Goal: Contribute content: Contribute content

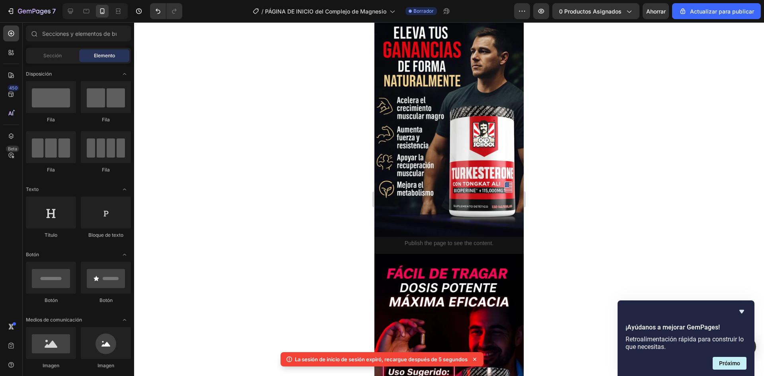
scroll to position [1133, 0]
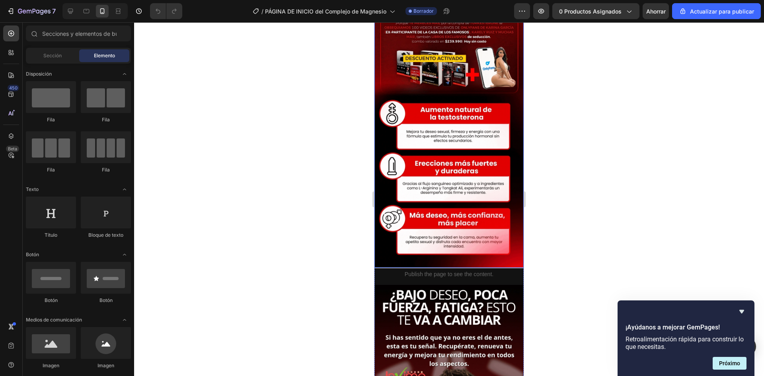
scroll to position [597, 0]
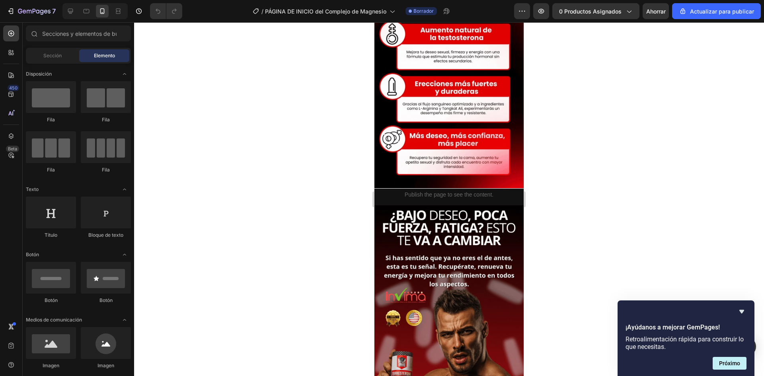
click at [657, 158] on div at bounding box center [449, 199] width 630 height 354
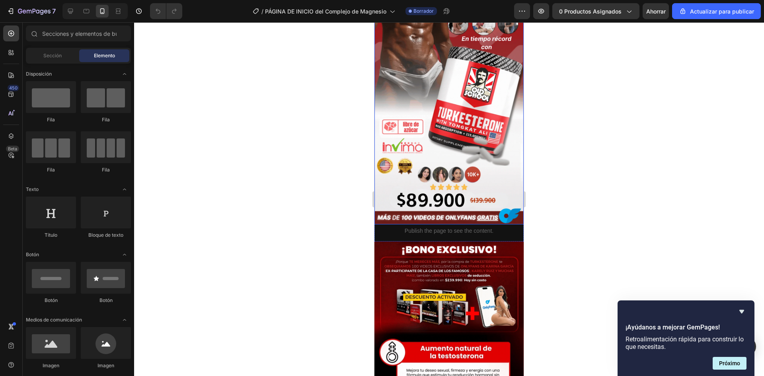
scroll to position [398, 0]
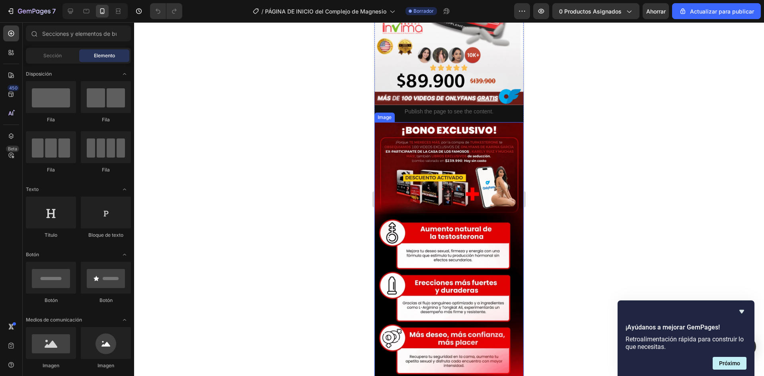
click at [438, 182] on img at bounding box center [448, 254] width 149 height 265
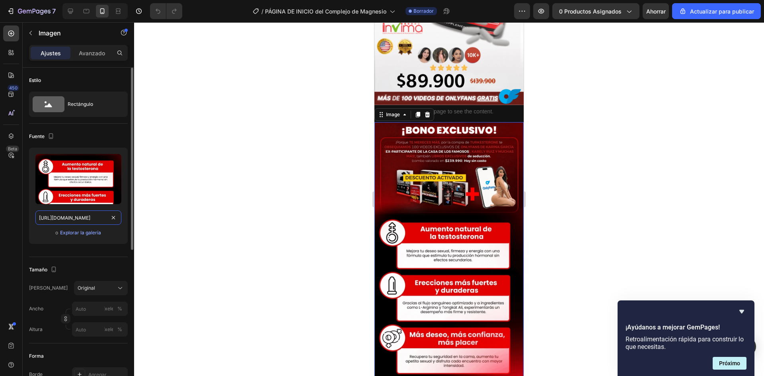
click at [68, 213] on input "[URL][DOMAIN_NAME]" at bounding box center [78, 217] width 86 height 14
paste input "vx6QhdSc/Adi-s-a-las-noches-sin-dormir-1"
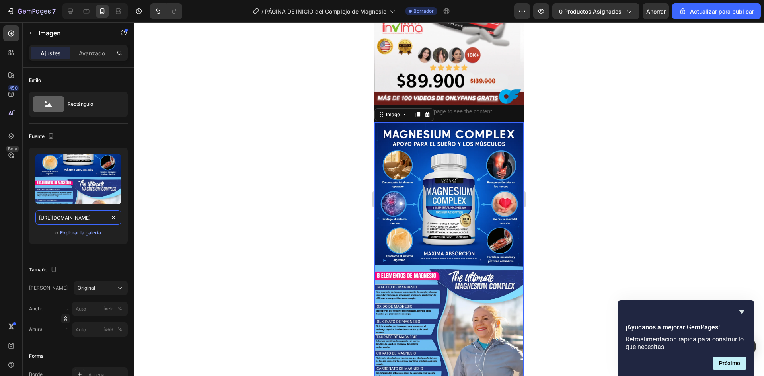
type input "[URL][DOMAIN_NAME]"
click at [578, 203] on div at bounding box center [449, 199] width 630 height 354
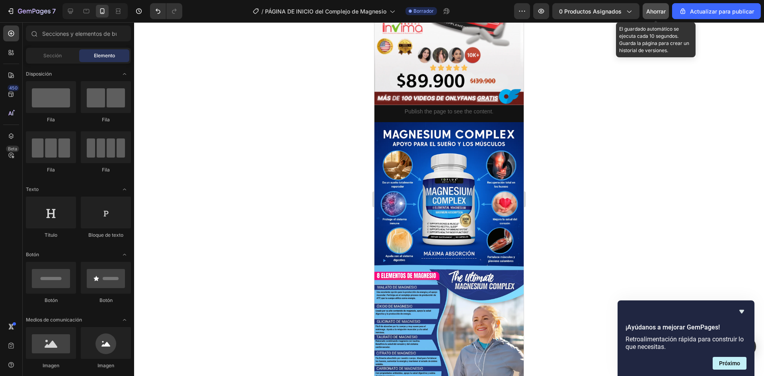
click at [657, 12] on font "Ahorrar" at bounding box center [655, 11] width 19 height 7
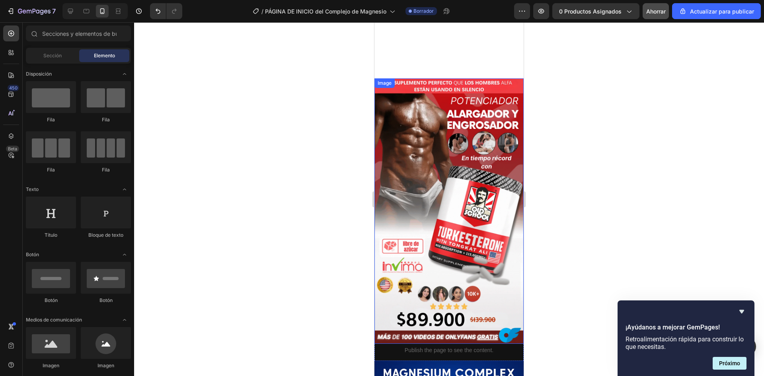
scroll to position [80, 0]
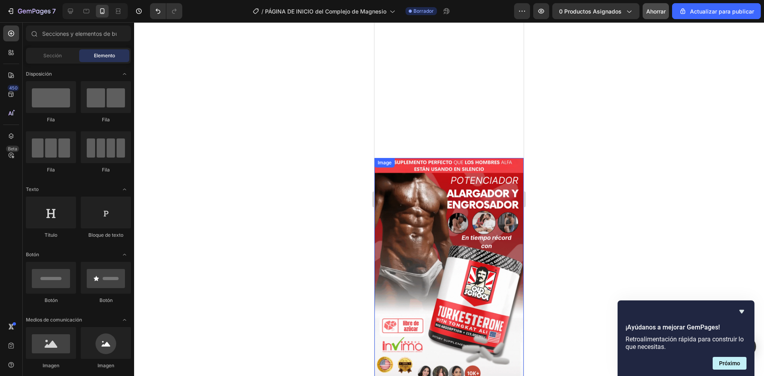
click at [445, 191] on img at bounding box center [448, 290] width 149 height 265
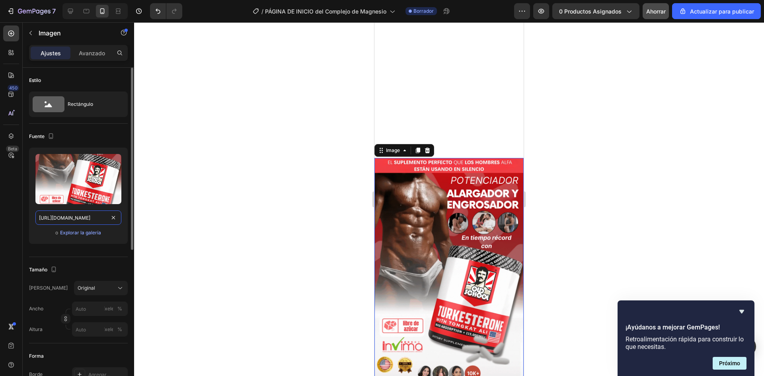
click at [89, 214] on input "[URL][DOMAIN_NAME]" at bounding box center [78, 217] width 86 height 14
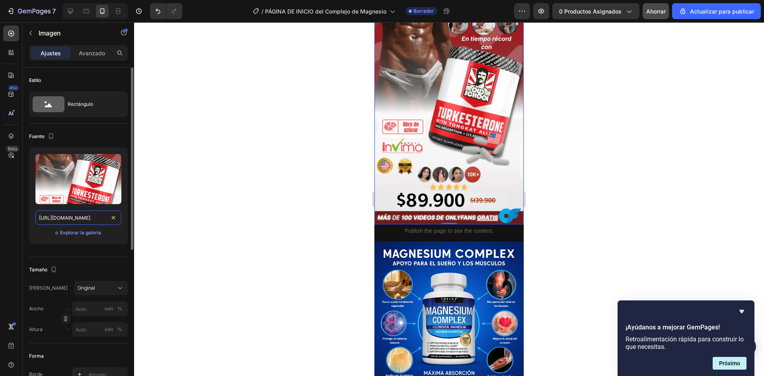
paste input "#ff0000"
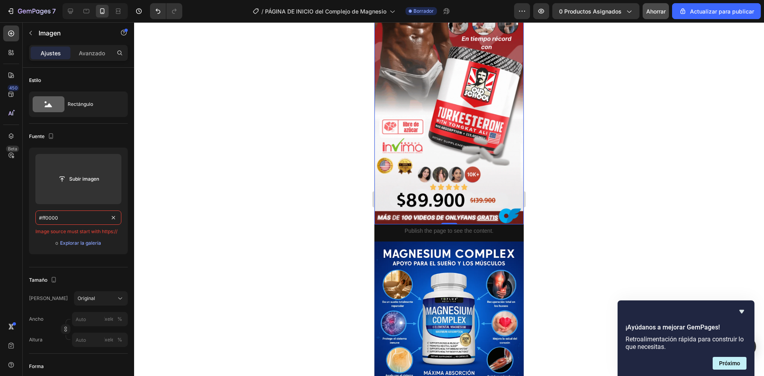
type input "#ff0000"
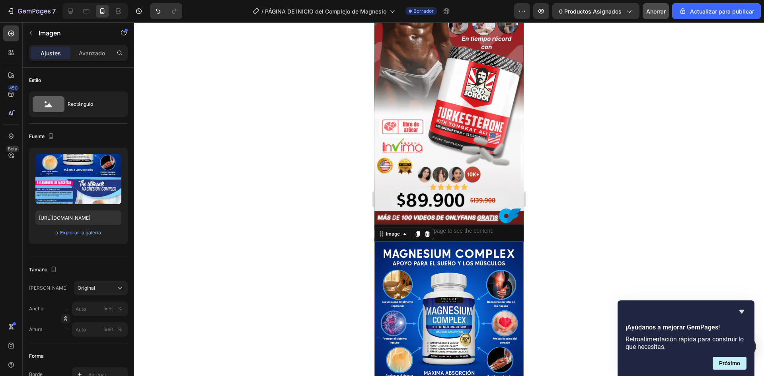
click at [440, 128] on img at bounding box center [448, 91] width 149 height 265
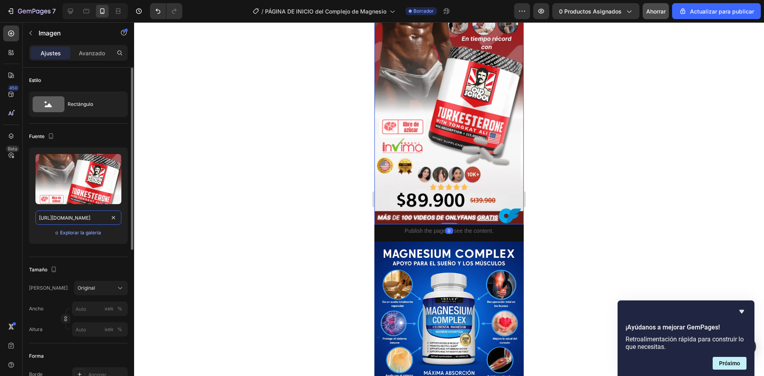
click at [77, 216] on input "[URL][DOMAIN_NAME]" at bounding box center [78, 217] width 86 height 14
paste input "vx6QhdSc/Adi-s-a-las-noches-sin-dormir-1"
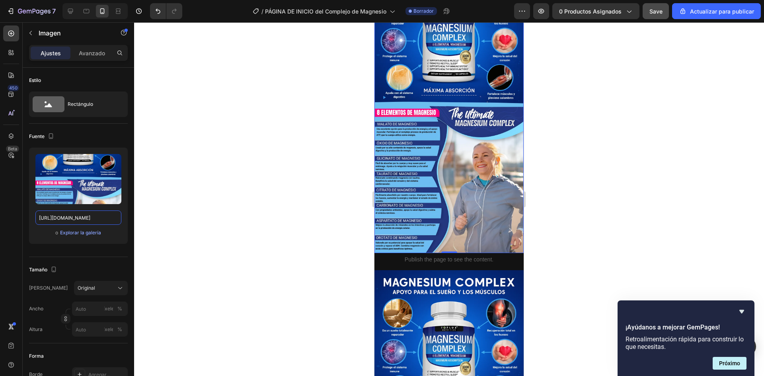
scroll to position [0, 0]
click at [438, 146] on img at bounding box center [448, 106] width 149 height 294
click at [56, 210] on div "Subir imagen [URL][DOMAIN_NAME] o Explorar la galería" at bounding box center [78, 196] width 99 height 96
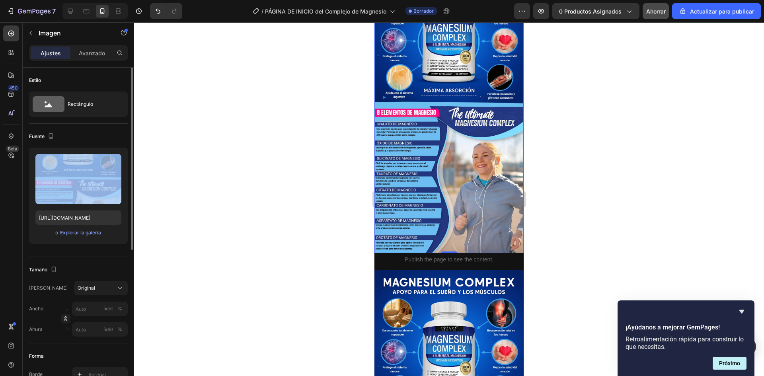
click at [56, 210] on div "Subir imagen [URL][DOMAIN_NAME] o Explorar la galería" at bounding box center [78, 196] width 99 height 96
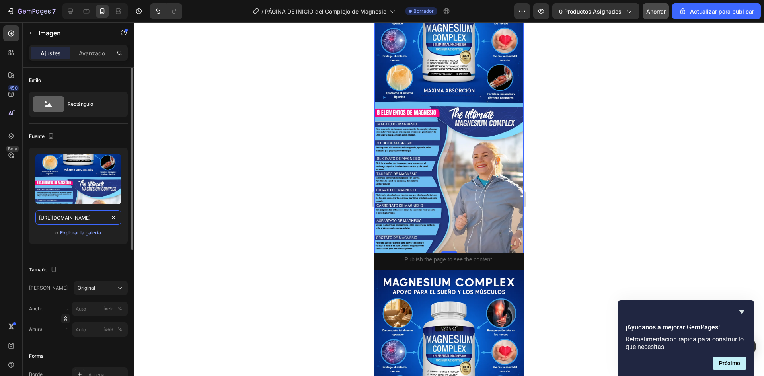
click at [64, 214] on input "[URL][DOMAIN_NAME]" at bounding box center [78, 217] width 86 height 14
click at [65, 214] on input "[URL][DOMAIN_NAME]" at bounding box center [78, 217] width 86 height 14
click at [66, 215] on input "[URL][DOMAIN_NAME]" at bounding box center [78, 217] width 86 height 14
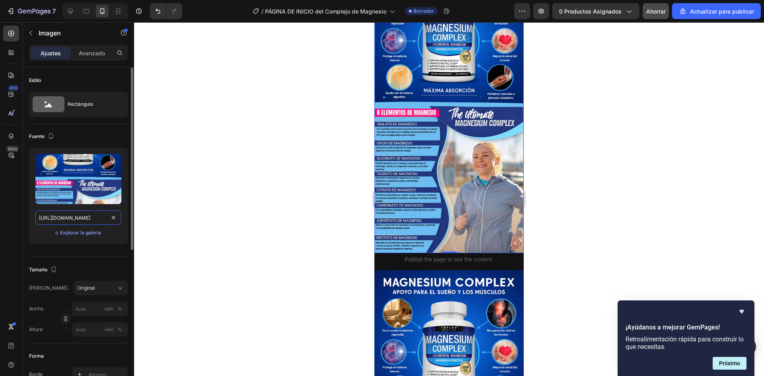
click at [66, 215] on input "[URL][DOMAIN_NAME]" at bounding box center [78, 217] width 86 height 14
paste input "RGNDHsnp/T-tulo-primario-40"
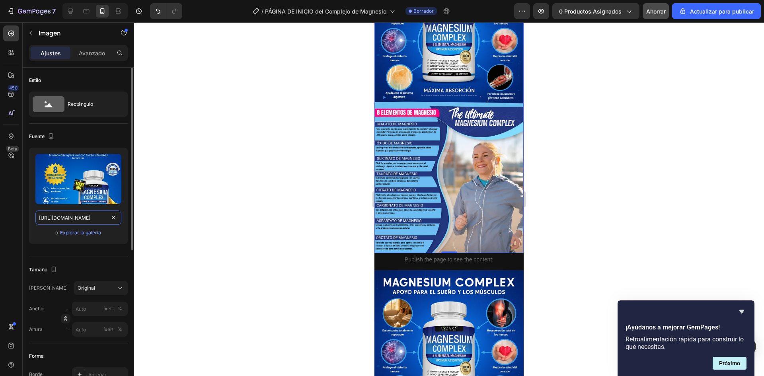
scroll to position [0, 56]
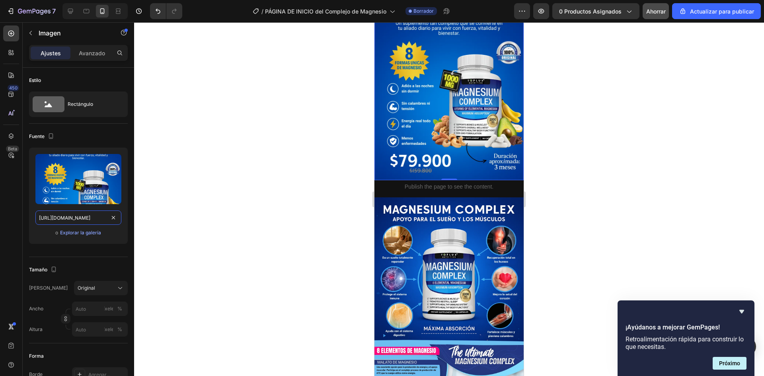
type input "[URL][DOMAIN_NAME]"
click at [579, 177] on div at bounding box center [449, 199] width 630 height 354
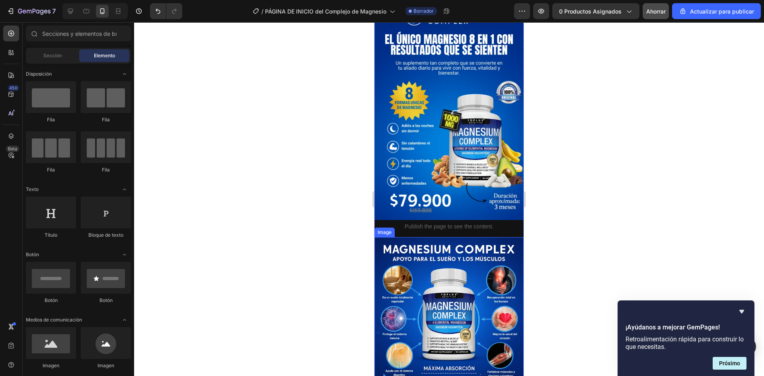
scroll to position [278, 0]
